Goal: Navigation & Orientation: Find specific page/section

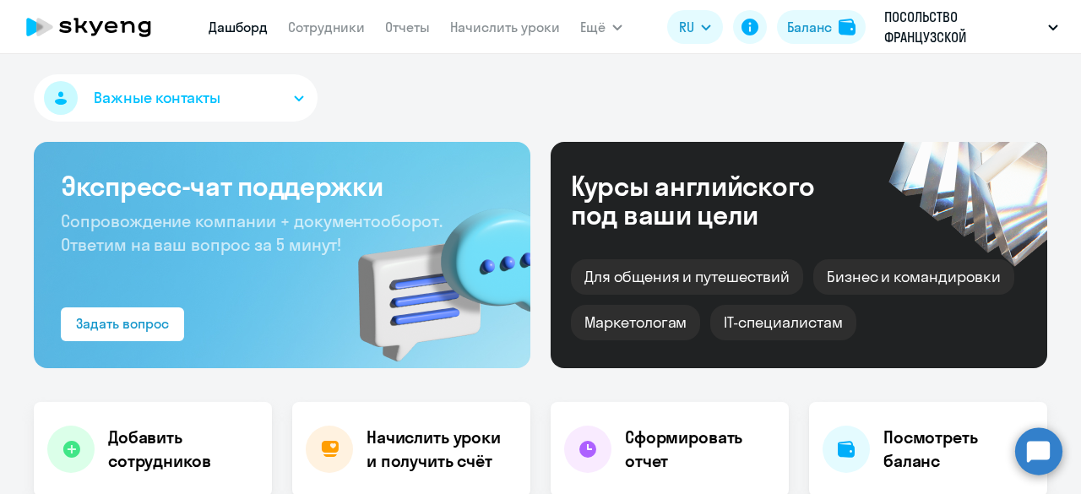
select select "30"
click at [816, 10] on button "Баланс" at bounding box center [821, 27] width 89 height 34
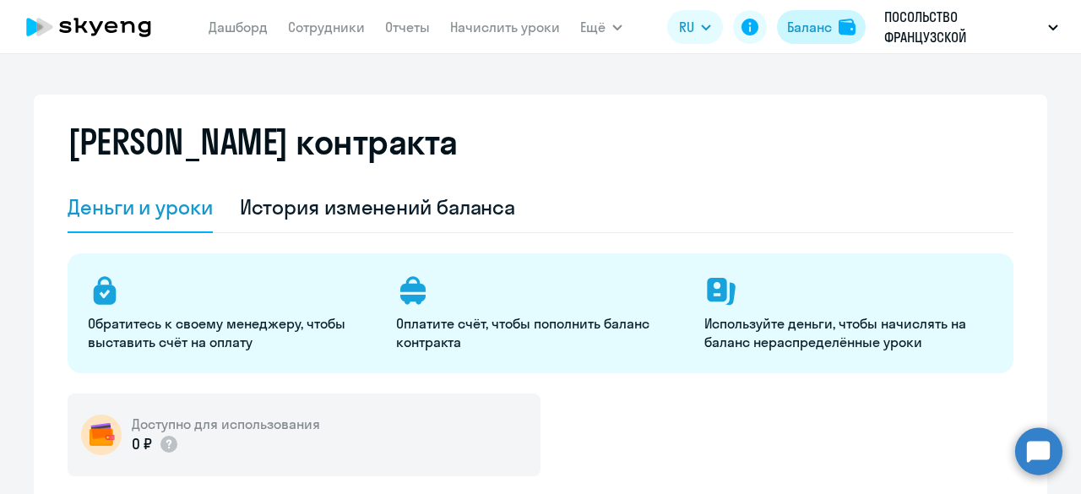
select select "english_adult_not_native_speaker"
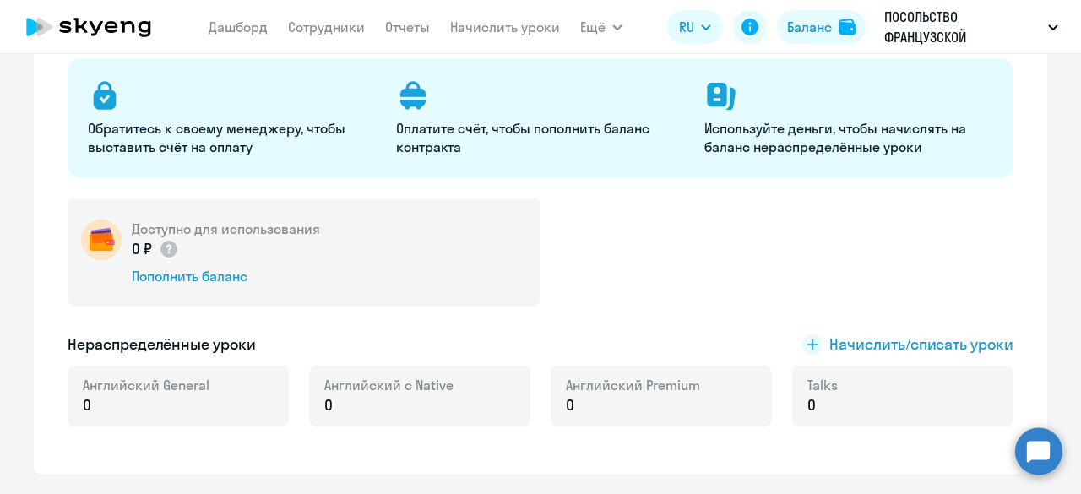
scroll to position [169, 0]
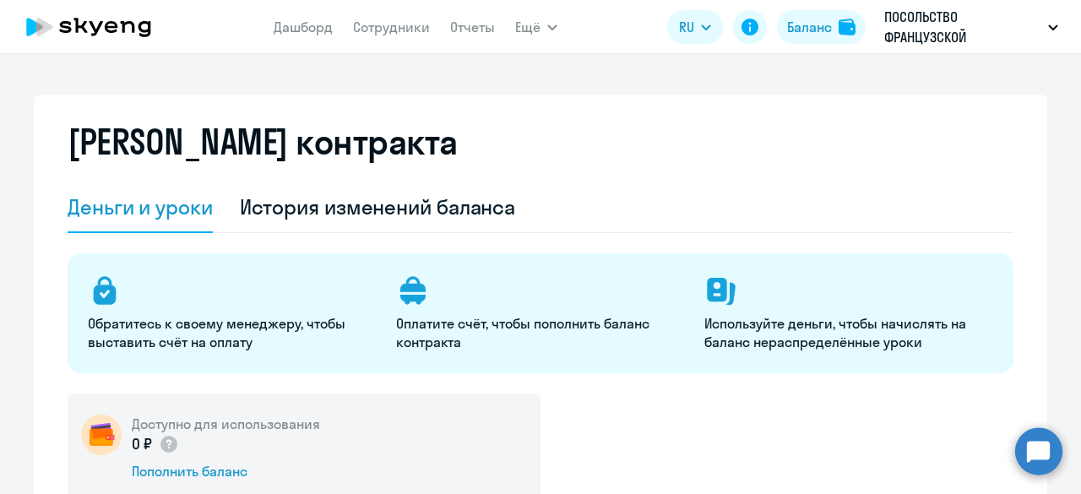
select select "english_adult_not_native_speaker"
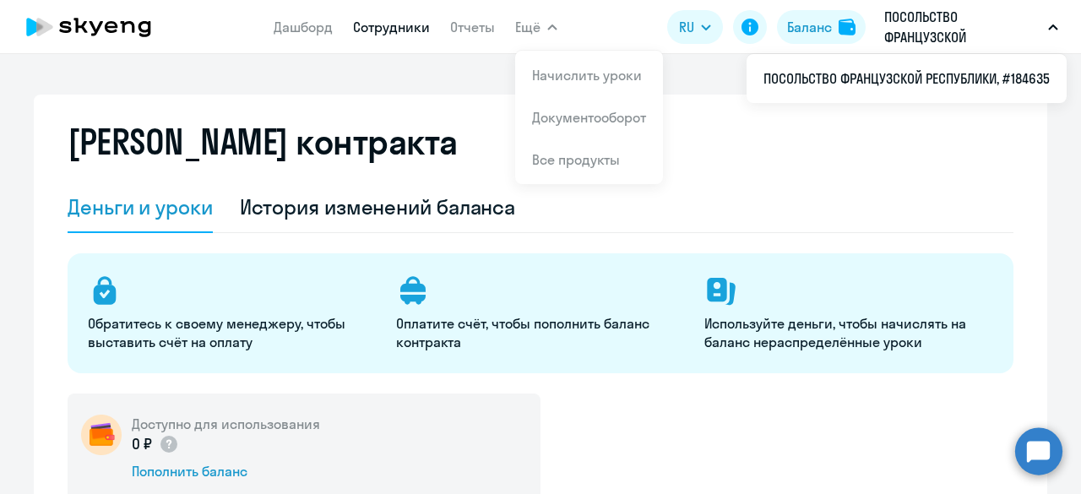
click at [389, 31] on link "Сотрудники" at bounding box center [391, 27] width 77 height 17
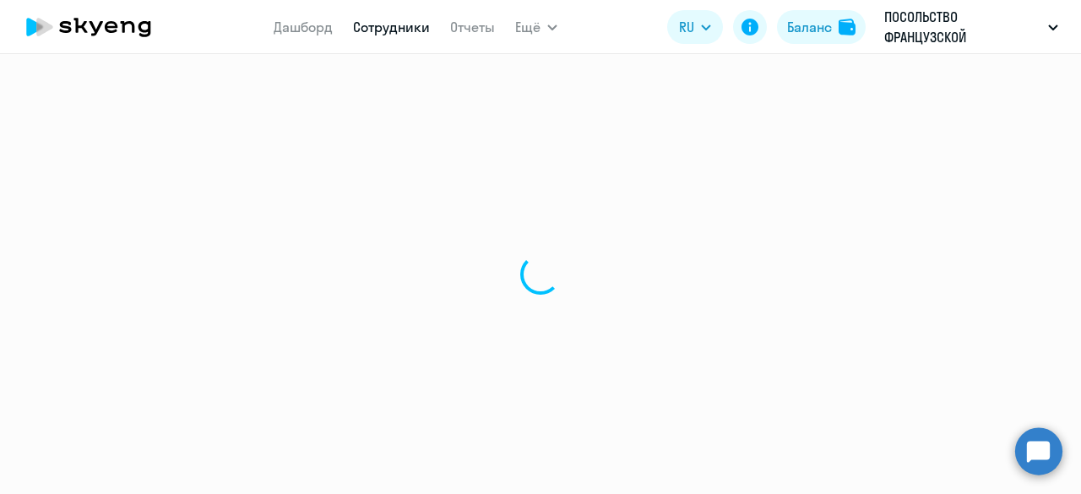
select select "30"
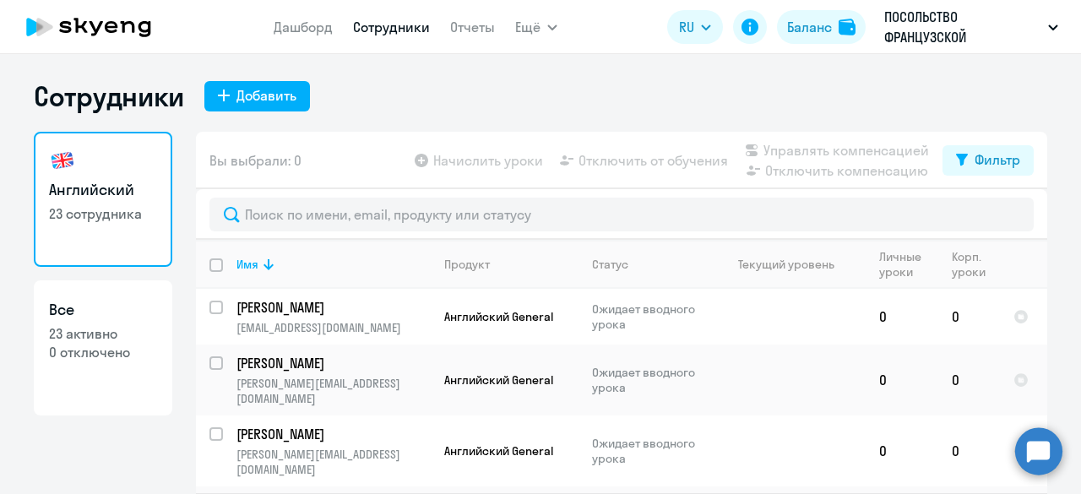
scroll to position [46, 0]
